Goal: Transaction & Acquisition: Purchase product/service

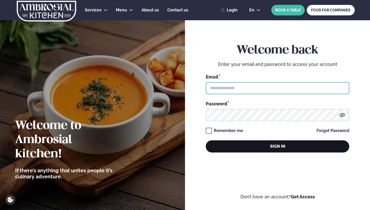
type input "**********"
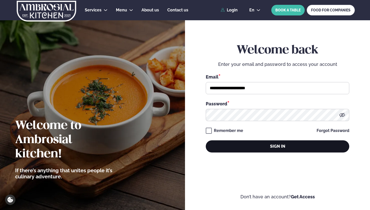
click at [258, 147] on button "Sign in" at bounding box center [277, 146] width 143 height 12
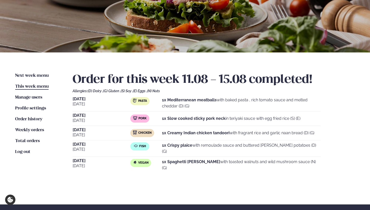
scroll to position [64, 0]
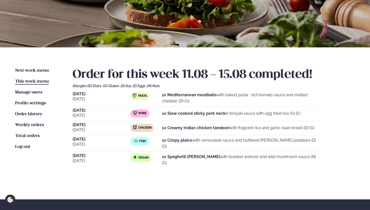
click at [34, 67] on div "Next week menu Next week This week menu This week Manage users Users Profile se…" at bounding box center [185, 123] width 370 height 152
click at [34, 69] on span "Next week menu" at bounding box center [31, 70] width 33 height 4
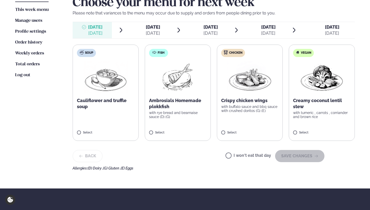
scroll to position [136, 0]
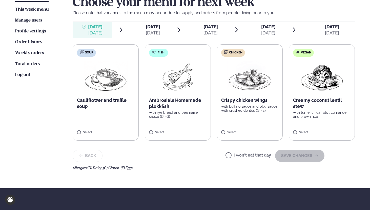
click at [190, 129] on label "Fish Ambrosials Homemade plokkfish with rye bread and bearnaise sauce (D) (G) S…" at bounding box center [178, 92] width 66 height 96
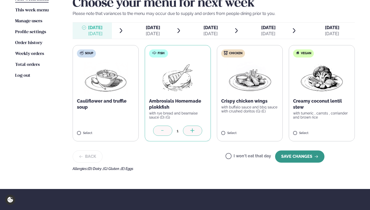
click at [292, 155] on button "SAVE CHANGES" at bounding box center [299, 156] width 49 height 12
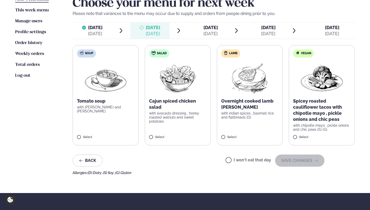
click at [249, 133] on label "Lamb Overnight cooked lamb [PERSON_NAME] with indian spices , basmati rice and …" at bounding box center [250, 95] width 66 height 100
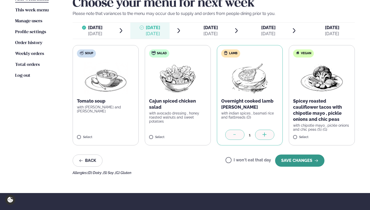
click at [296, 160] on button "SAVE CHANGES" at bounding box center [299, 160] width 49 height 12
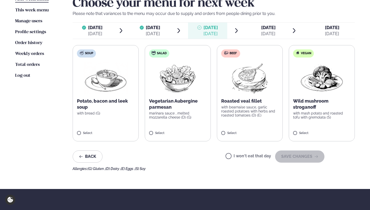
click at [257, 129] on label "Beef Roasted veal fillet with bearnaise sauce, garlic roasted potatoes with her…" at bounding box center [250, 93] width 66 height 96
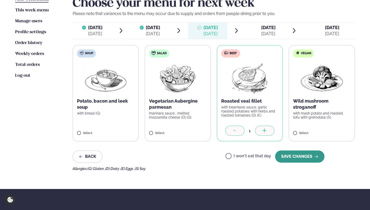
click at [300, 156] on button "SAVE CHANGES" at bounding box center [299, 156] width 49 height 12
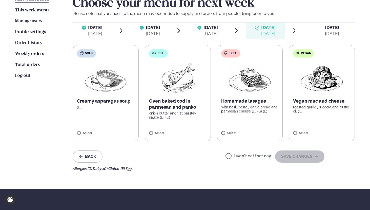
click at [187, 124] on label "Fish Oven baked cod in parmesan and panko onion butter and flat parsley sauce (…" at bounding box center [178, 93] width 66 height 96
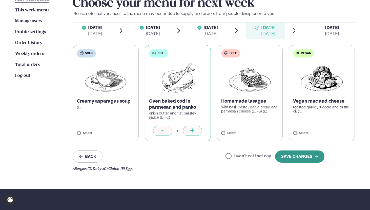
drag, startPoint x: 312, startPoint y: 160, endPoint x: 306, endPoint y: 159, distance: 5.7
click at [306, 159] on button "SAVE CHANGES" at bounding box center [299, 156] width 49 height 12
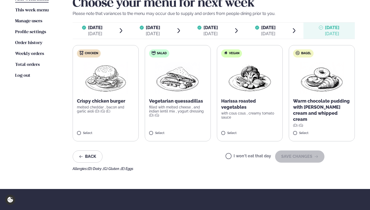
click at [118, 112] on p "melted cheddar , bacon and garlic aioli (D) (G) (E)" at bounding box center [105, 109] width 57 height 8
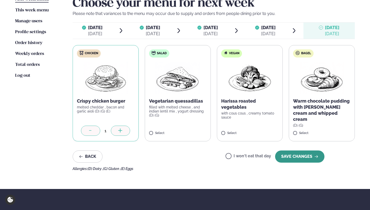
click at [296, 157] on button "SAVE CHANGES" at bounding box center [299, 156] width 49 height 12
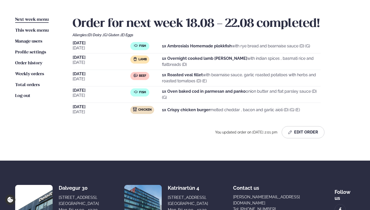
scroll to position [111, 0]
